Goal: Check status: Check status

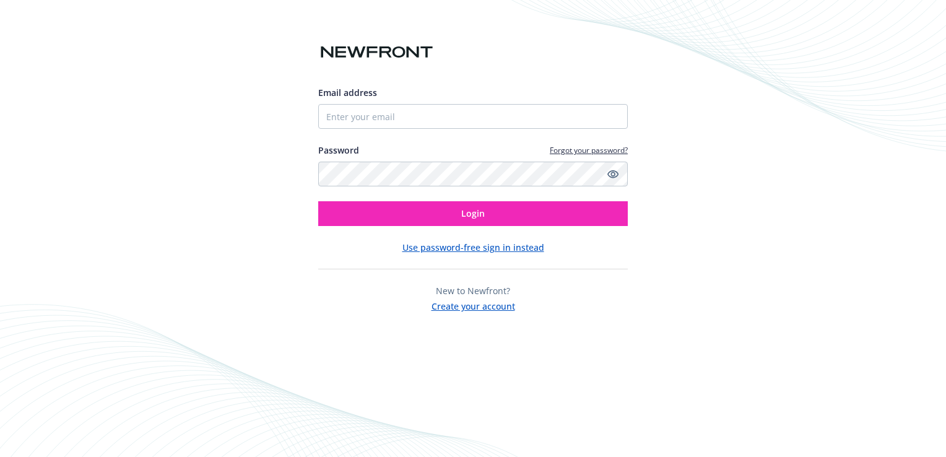
click at [448, 108] on input "Email address" at bounding box center [473, 116] width 310 height 25
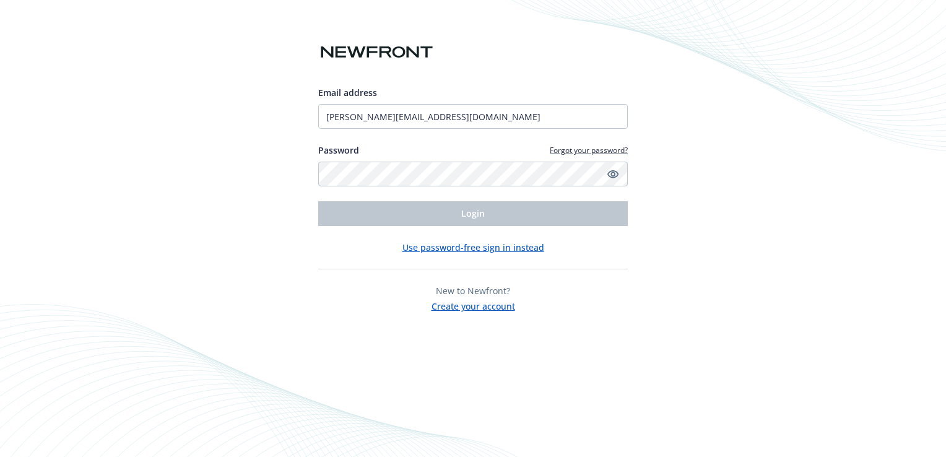
type input "[PERSON_NAME][EMAIL_ADDRESS][DOMAIN_NAME]"
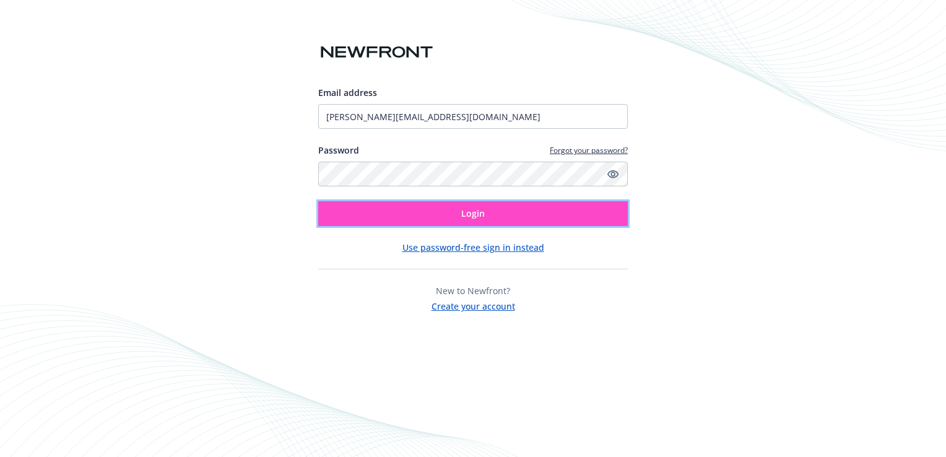
click at [451, 214] on button "Login" at bounding box center [473, 213] width 310 height 25
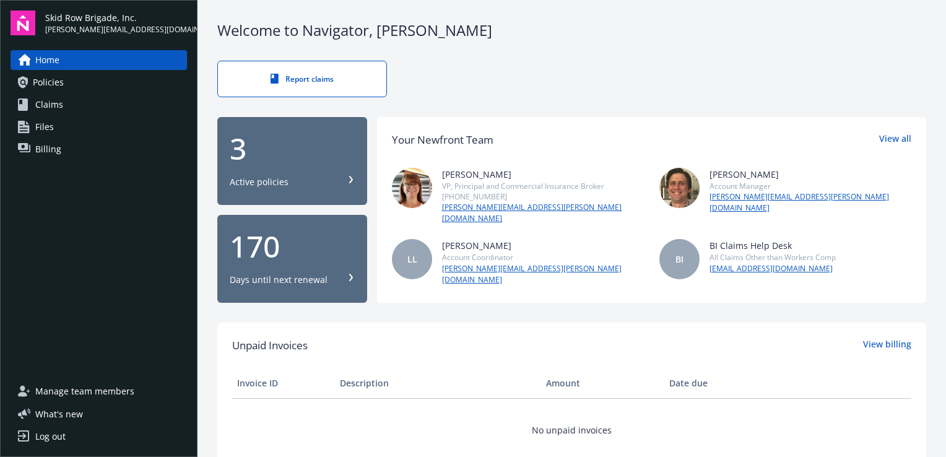
click at [267, 165] on div "3 Active policies" at bounding box center [292, 161] width 125 height 54
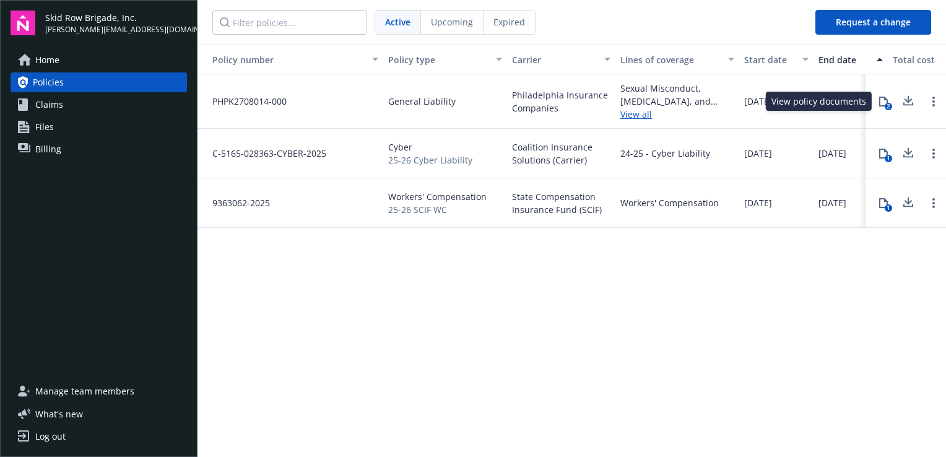
click at [883, 104] on icon at bounding box center [884, 102] width 10 height 10
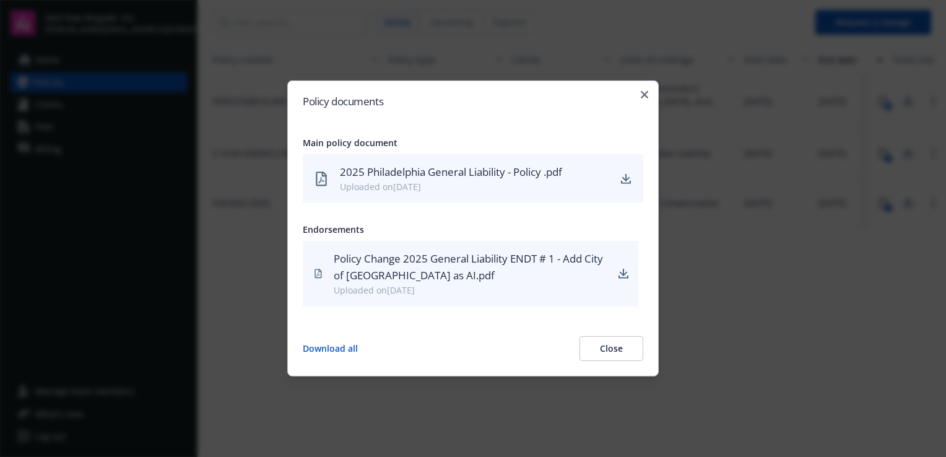
click at [617, 348] on button "Close" at bounding box center [612, 348] width 64 height 25
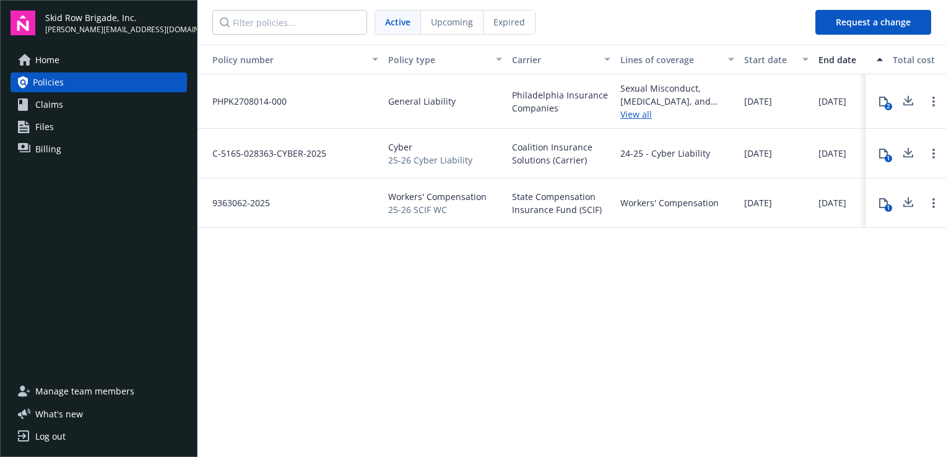
click at [504, 295] on div "Policy number Policy type Carrier Lines of coverage Start date End date Total c…" at bounding box center [572, 250] width 749 height 411
